Goal: Find specific page/section: Find specific page/section

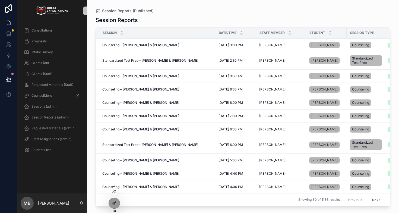
click at [114, 187] on div at bounding box center [114, 191] width 9 height 9
click at [114, 191] on icon at bounding box center [114, 191] width 4 height 4
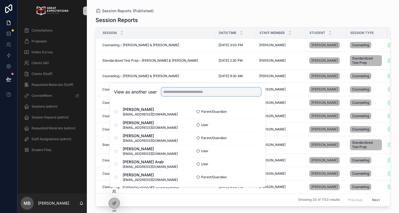
click at [188, 93] on input "text" at bounding box center [211, 91] width 100 height 9
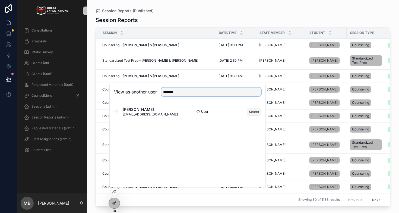
type input "*******"
click at [253, 110] on button "Select" at bounding box center [254, 112] width 14 height 8
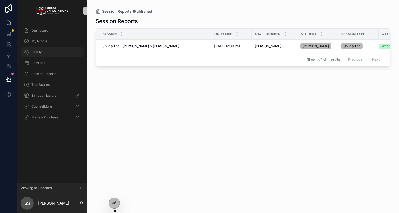
click at [37, 49] on div "Family" at bounding box center [52, 52] width 56 height 9
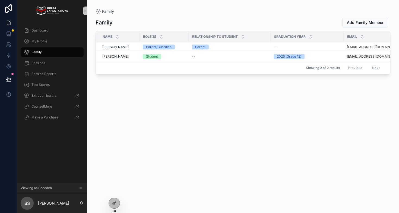
click at [115, 100] on div "Family Add Family Member Name Role(s) Relationship to Student Graduation Year E…" at bounding box center [243, 110] width 295 height 192
click at [80, 189] on icon "scrollable content" at bounding box center [81, 188] width 4 height 4
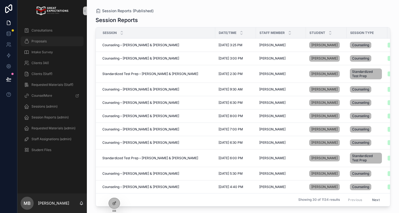
click at [47, 43] on div "Proposals" at bounding box center [52, 41] width 56 height 9
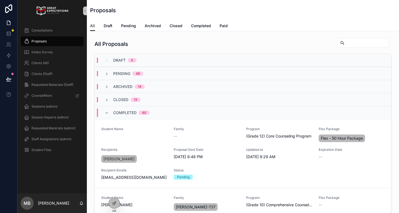
click at [367, 42] on input "scrollable content" at bounding box center [366, 43] width 44 height 8
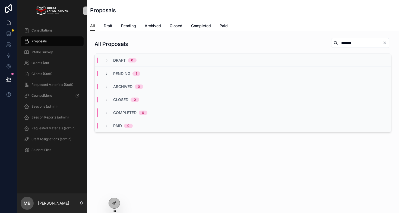
click at [364, 44] on input "*******" at bounding box center [360, 43] width 44 height 8
type input "*"
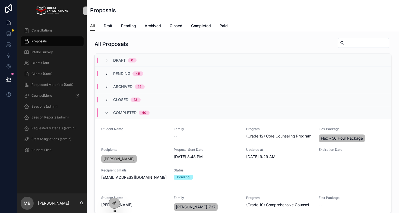
click at [105, 74] on icon "scrollable content" at bounding box center [106, 74] width 4 height 4
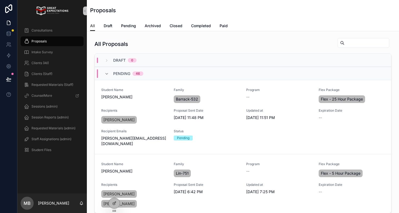
click at [344, 43] on input "scrollable content" at bounding box center [366, 43] width 44 height 8
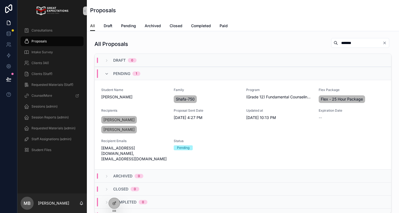
type input "*******"
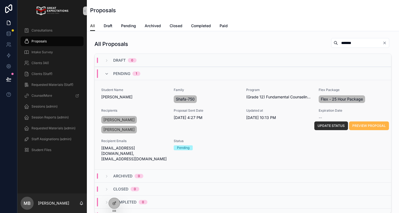
click at [366, 123] on span "PREVIEW PROPOSAL" at bounding box center [368, 125] width 33 height 4
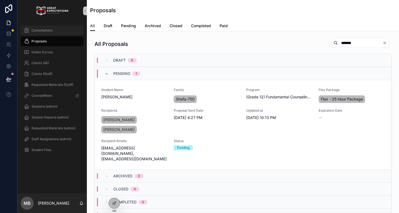
click at [62, 34] on div "Consultations" at bounding box center [52, 30] width 56 height 9
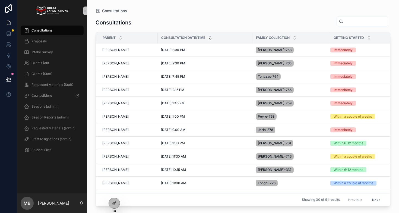
click at [255, 12] on div "Consultations" at bounding box center [243, 11] width 295 height 4
click at [113, 190] on icon at bounding box center [114, 191] width 4 height 4
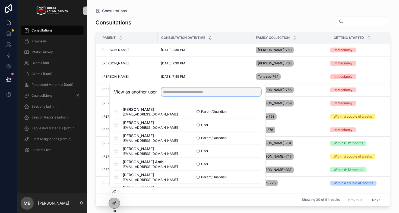
click at [169, 93] on input "text" at bounding box center [211, 91] width 100 height 9
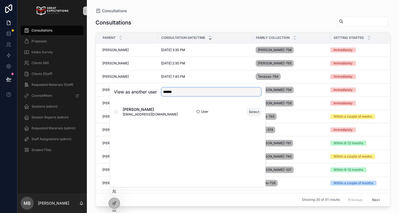
type input "******"
click at [253, 112] on button "Select" at bounding box center [254, 112] width 14 height 8
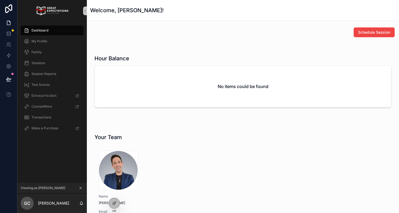
click at [43, 30] on span "Dashboard" at bounding box center [39, 30] width 17 height 4
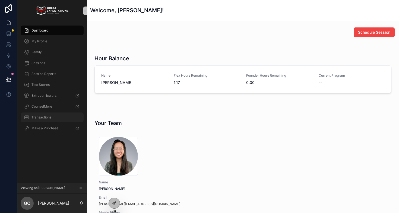
click at [44, 117] on span "Transactions" at bounding box center [41, 117] width 20 height 4
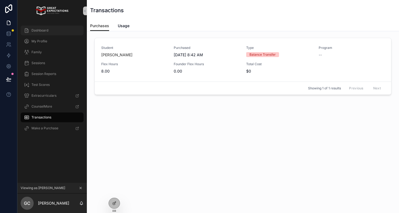
click at [38, 29] on span "Dashboard" at bounding box center [39, 30] width 17 height 4
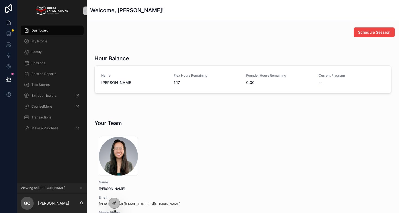
click at [81, 187] on icon "scrollable content" at bounding box center [81, 188] width 4 height 4
